Goal: Information Seeking & Learning: Find specific page/section

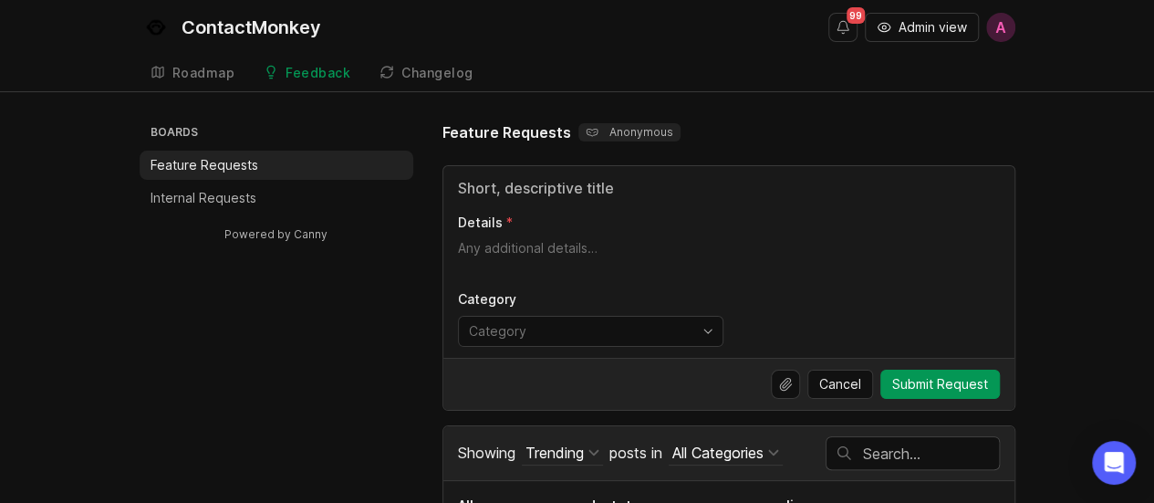
scroll to position [182, 0]
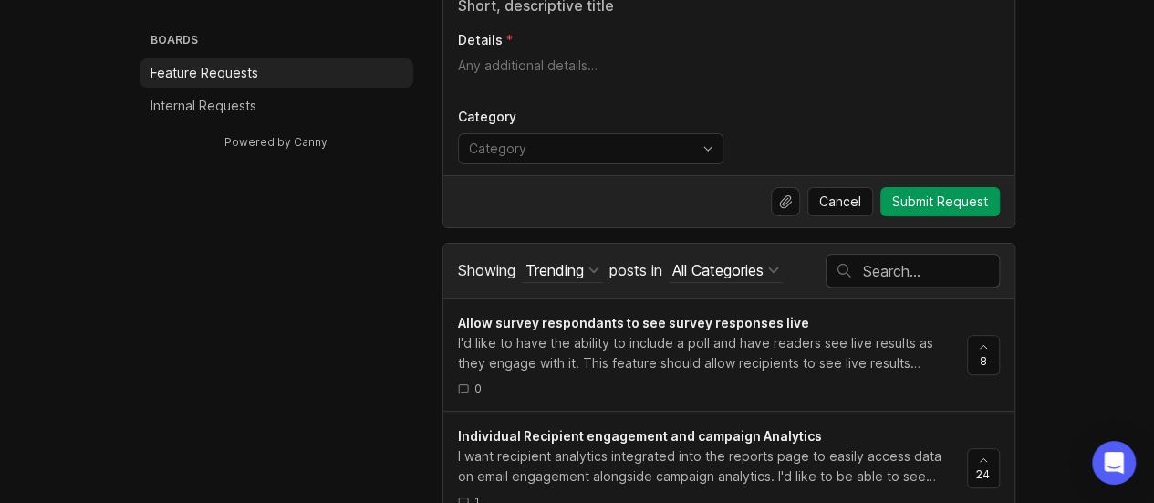
click at [896, 267] on input "text" at bounding box center [931, 271] width 136 height 20
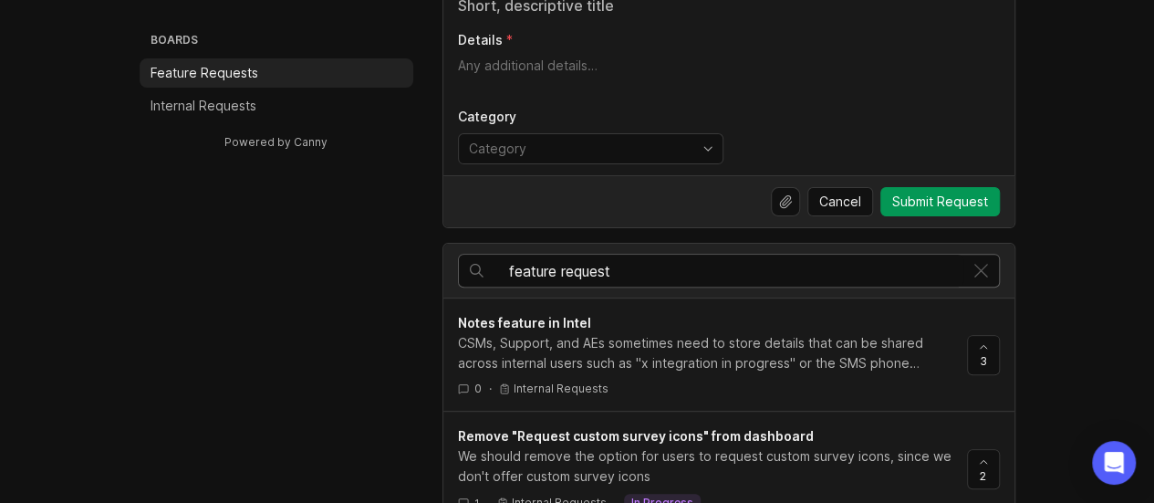
drag, startPoint x: 627, startPoint y: 271, endPoint x: 421, endPoint y: 269, distance: 206.2
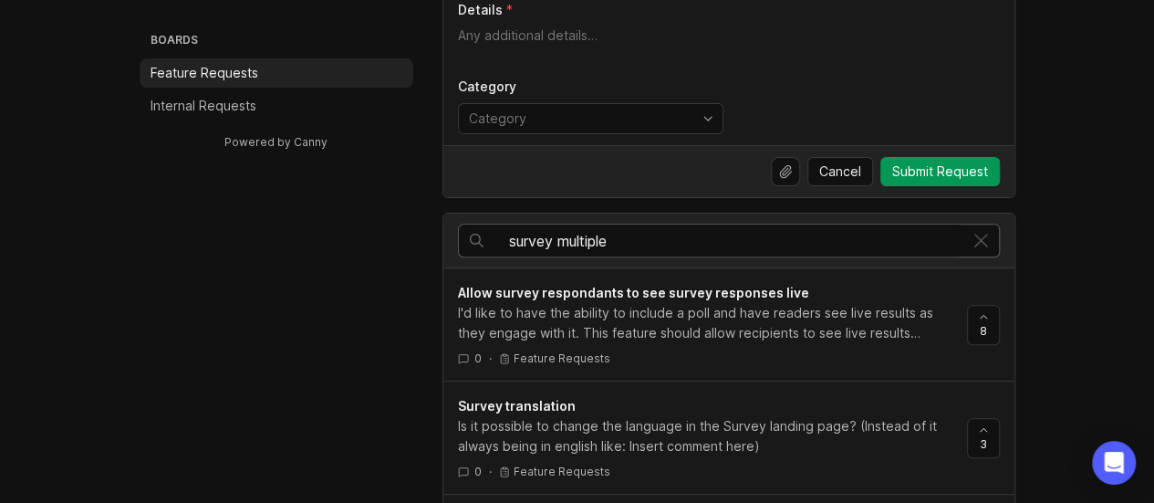
scroll to position [182, 0]
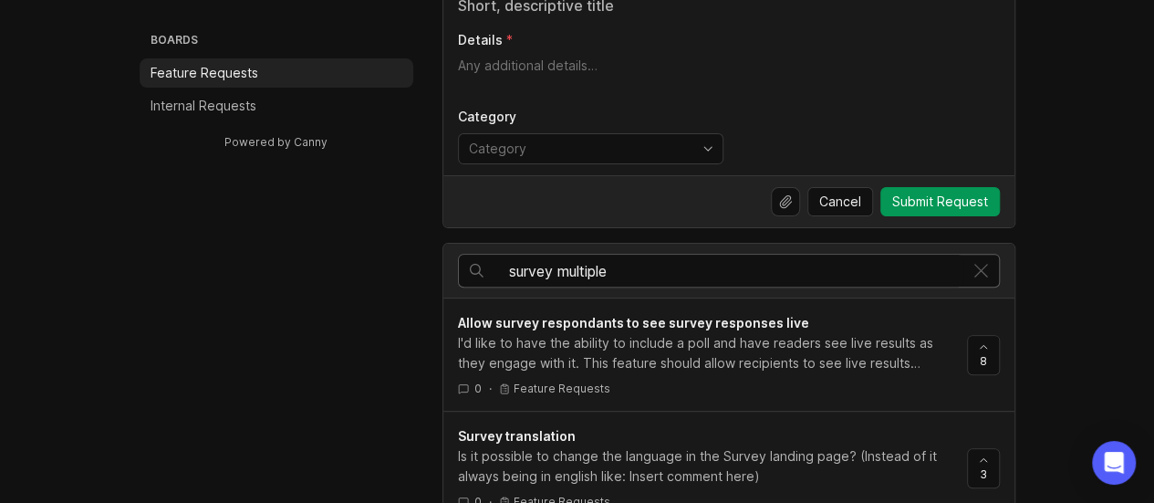
drag, startPoint x: 629, startPoint y: 268, endPoint x: 606, endPoint y: 264, distance: 24.2
click at [606, 264] on input "survey multiple" at bounding box center [736, 271] width 454 height 20
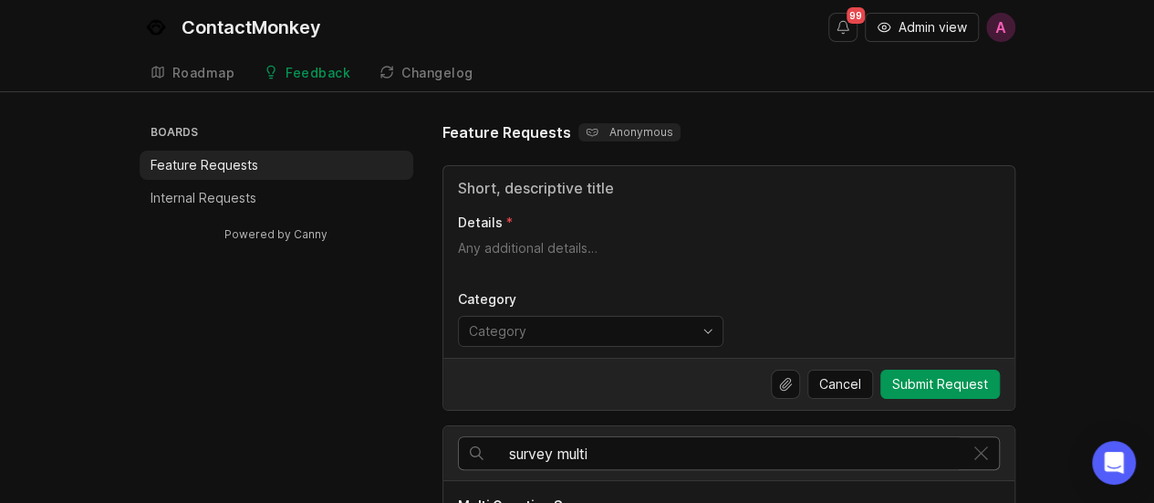
scroll to position [91, 0]
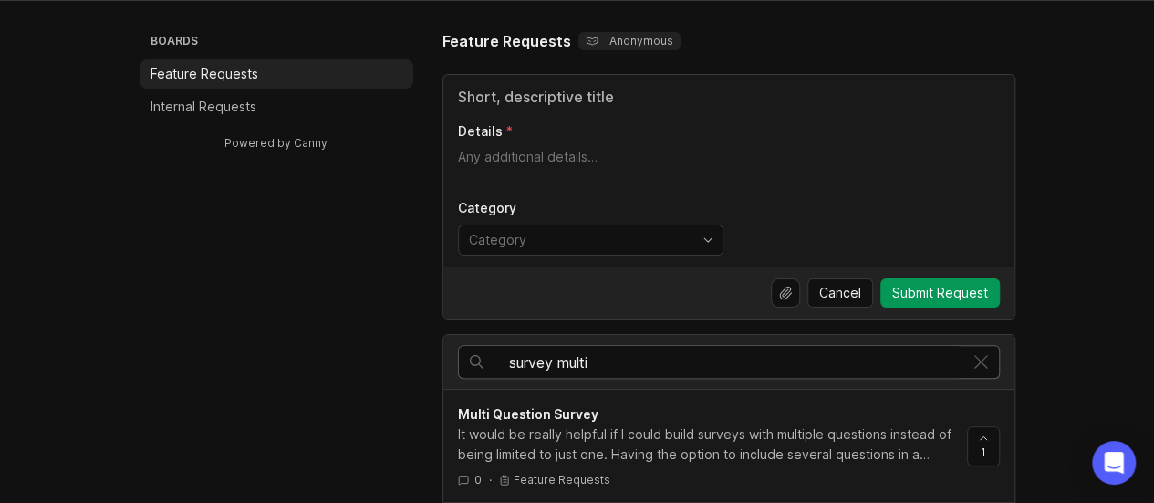
drag, startPoint x: 561, startPoint y: 362, endPoint x: 692, endPoint y: 369, distance: 131.5
click at [692, 369] on div "survey multi" at bounding box center [711, 362] width 504 height 32
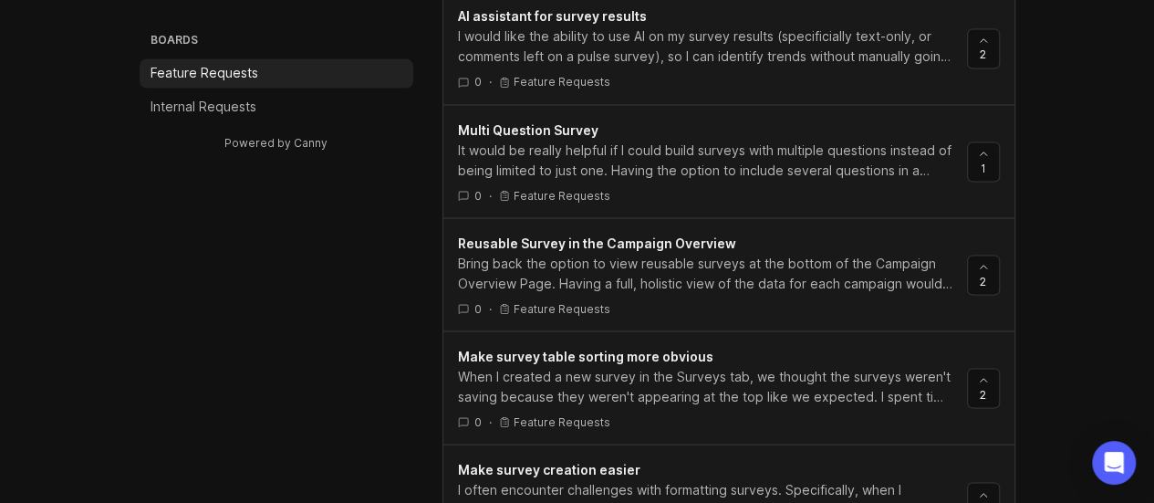
scroll to position [1624, 0]
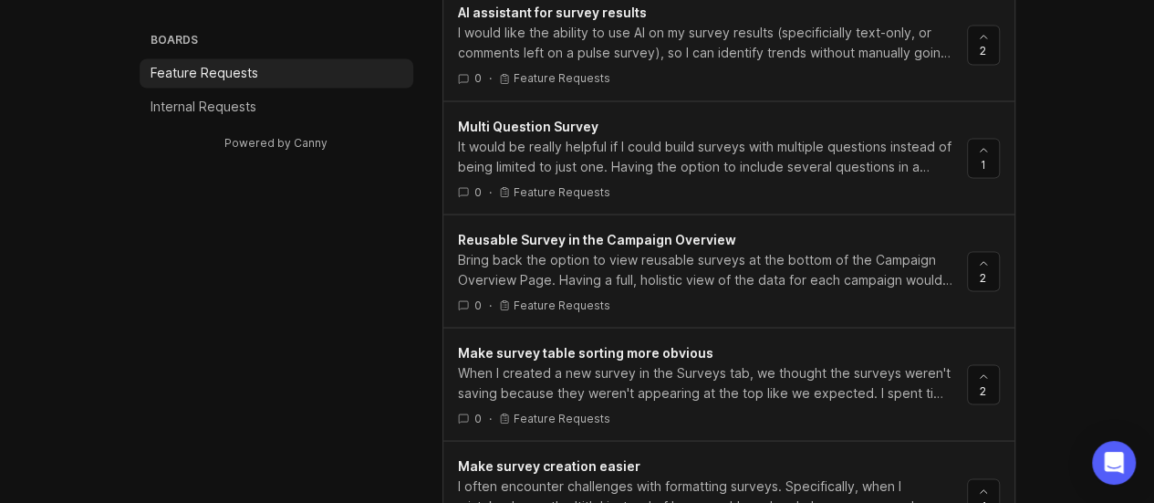
type input "survey"
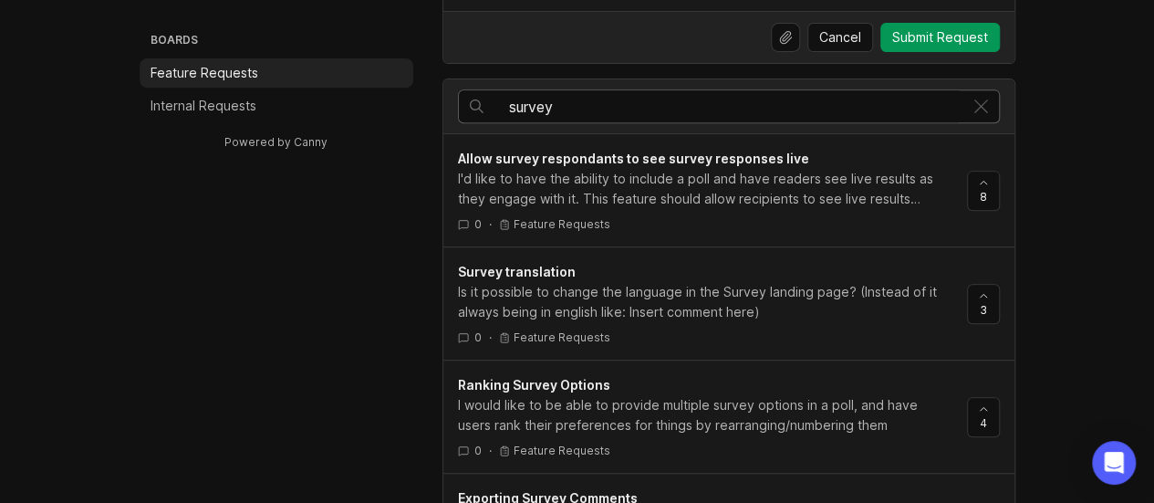
scroll to position [0, 0]
